Goal: Information Seeking & Learning: Understand process/instructions

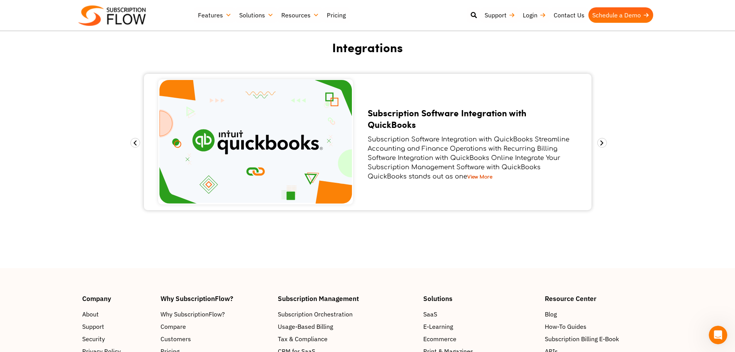
scroll to position [1104, 0]
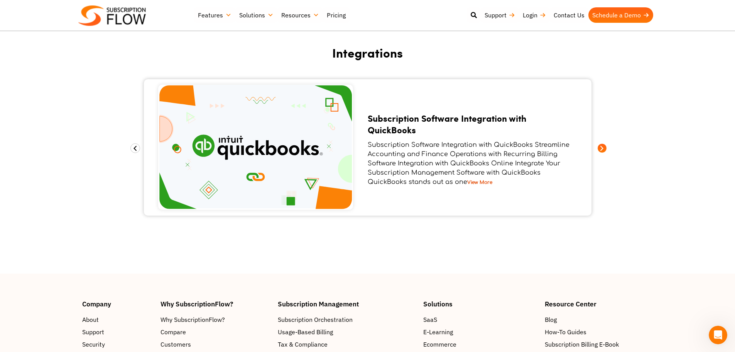
click at [602, 149] on span at bounding box center [603, 148] width 10 height 10
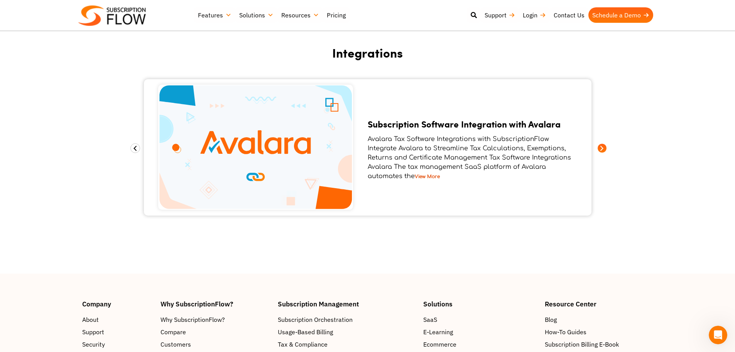
click at [602, 149] on span at bounding box center [603, 148] width 10 height 10
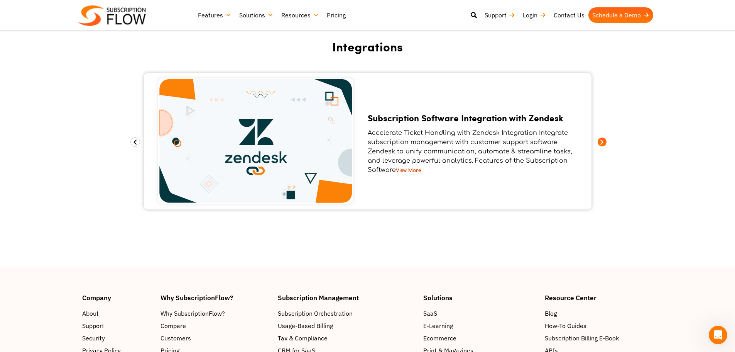
scroll to position [1129, 0]
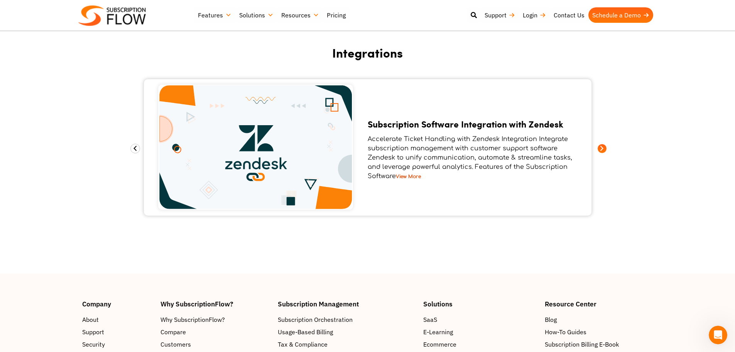
click at [602, 149] on span at bounding box center [603, 149] width 10 height 10
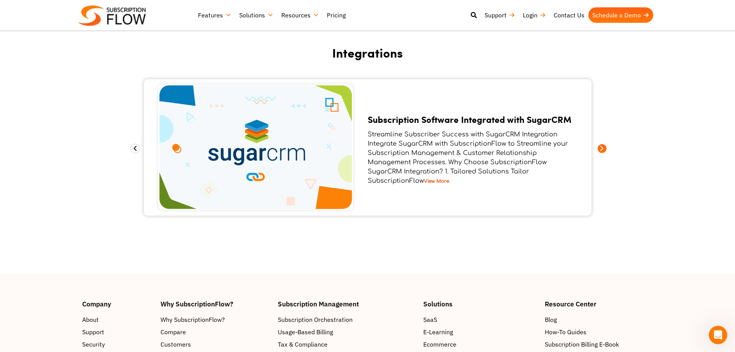
click at [602, 149] on span at bounding box center [603, 149] width 10 height 10
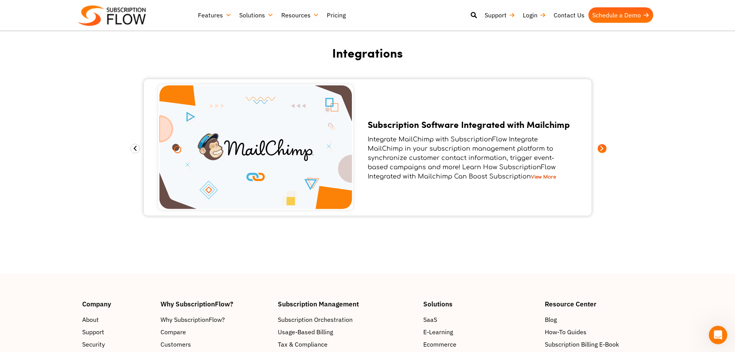
click at [602, 149] on span at bounding box center [603, 149] width 10 height 10
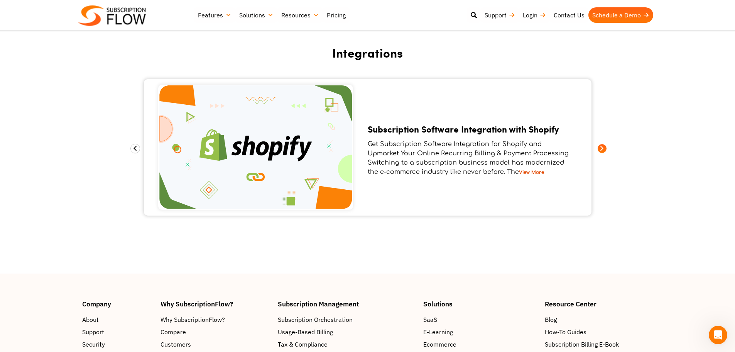
click at [602, 149] on span at bounding box center [603, 149] width 10 height 10
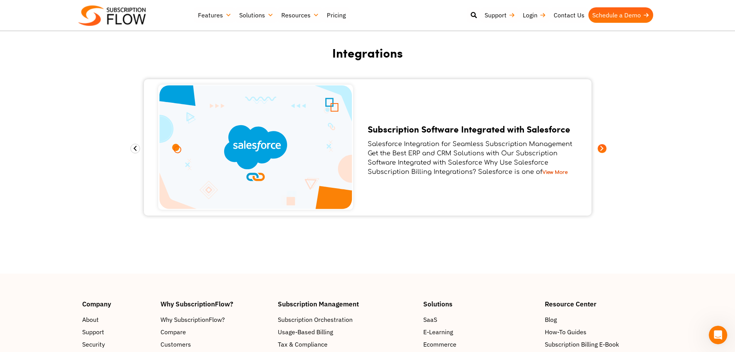
click at [602, 149] on span at bounding box center [603, 149] width 10 height 10
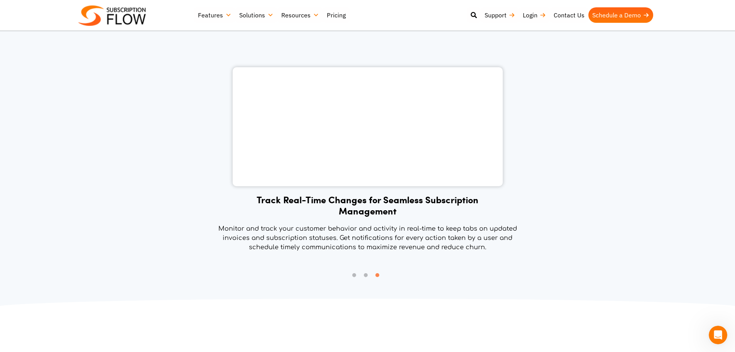
scroll to position [339, 0]
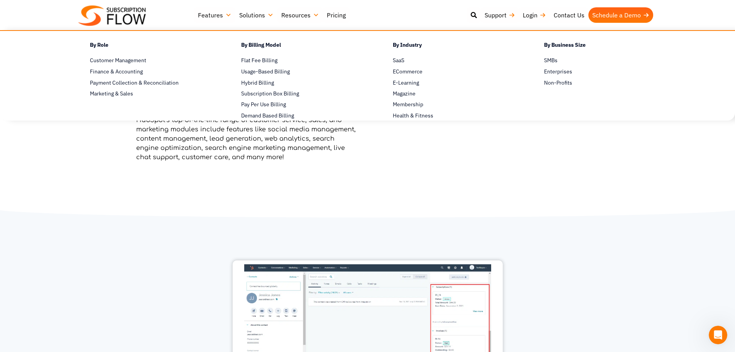
click at [247, 14] on link "Solutions" at bounding box center [257, 14] width 42 height 15
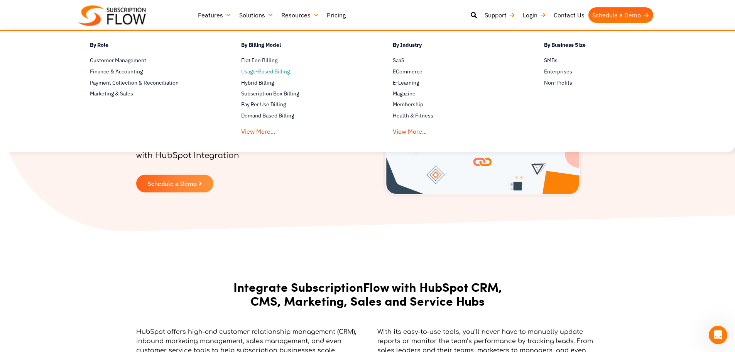
click at [249, 71] on span "Usage-Based Billing" at bounding box center [265, 72] width 49 height 8
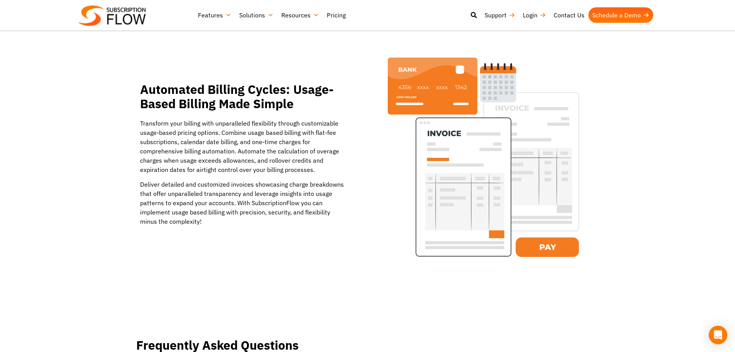
scroll to position [927, 0]
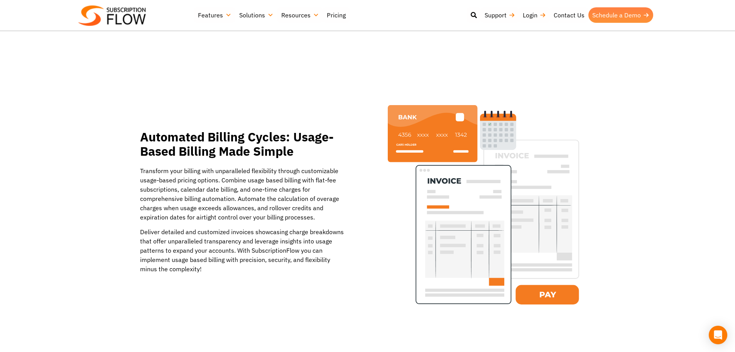
click at [596, 18] on link "Schedule a Demo" at bounding box center [621, 14] width 65 height 15
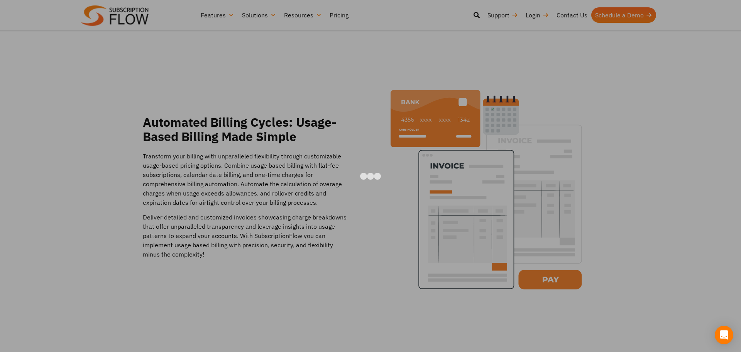
click at [608, 74] on div at bounding box center [370, 176] width 741 height 352
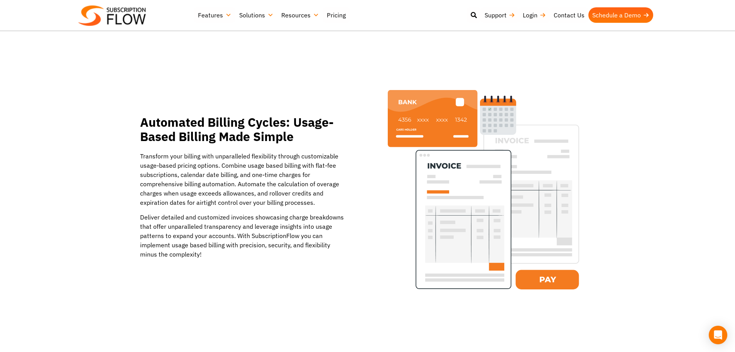
click at [294, 14] on link "Resources" at bounding box center [301, 14] width 46 height 15
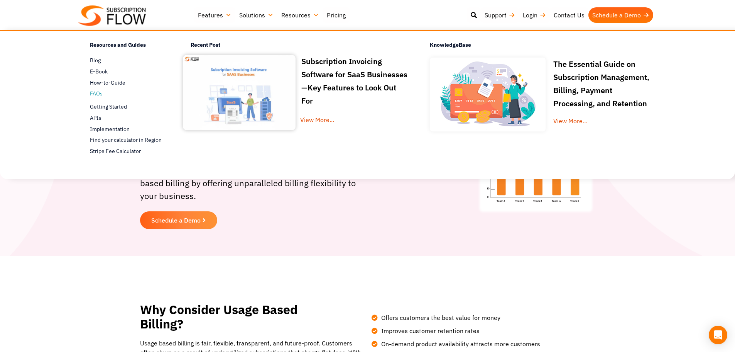
click at [101, 93] on span "FAQs" at bounding box center [96, 94] width 13 height 8
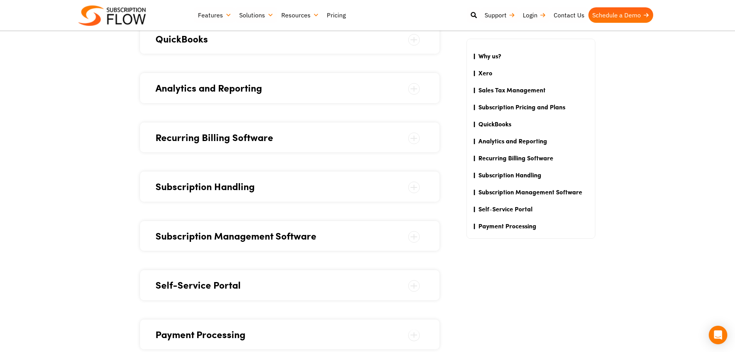
scroll to position [811, 0]
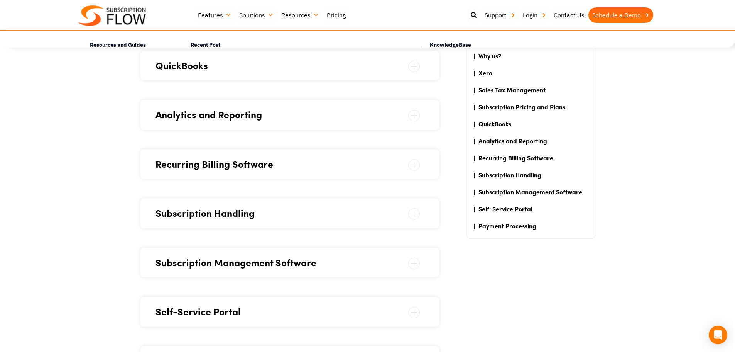
click at [307, 16] on link "Resources" at bounding box center [301, 14] width 46 height 15
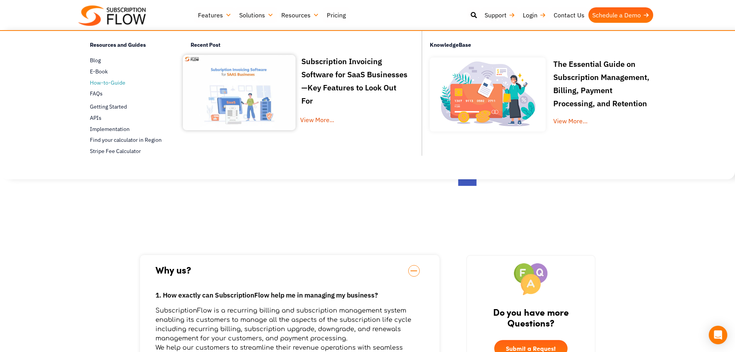
click at [102, 82] on span "How-to-Guide" at bounding box center [108, 83] width 36 height 8
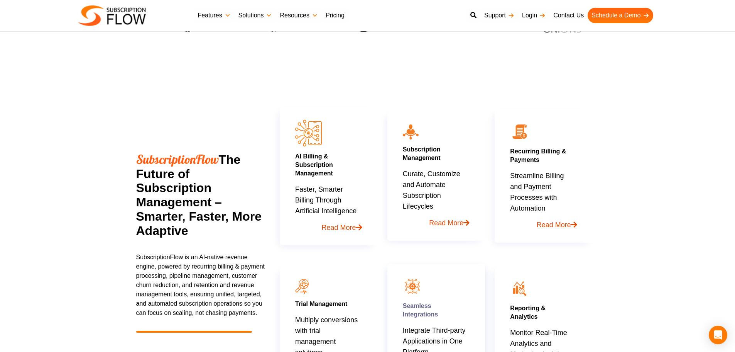
scroll to position [309, 0]
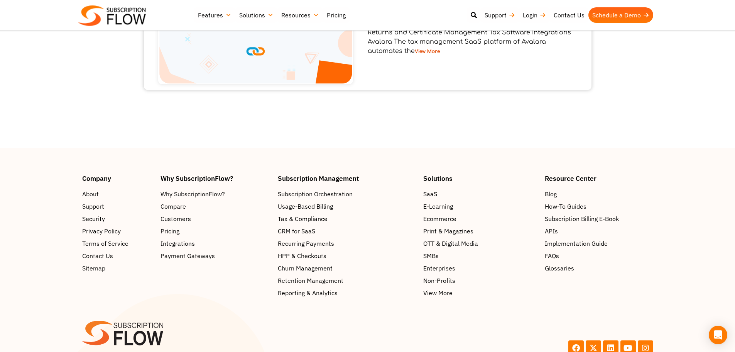
scroll to position [1245, 0]
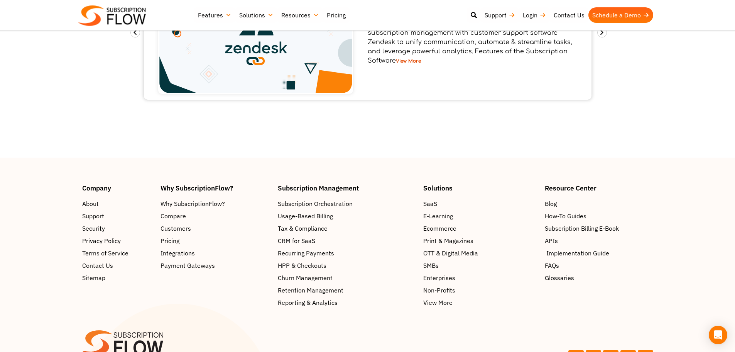
click at [592, 251] on span "Implementation Guide" at bounding box center [578, 252] width 63 height 9
